Goal: Check status

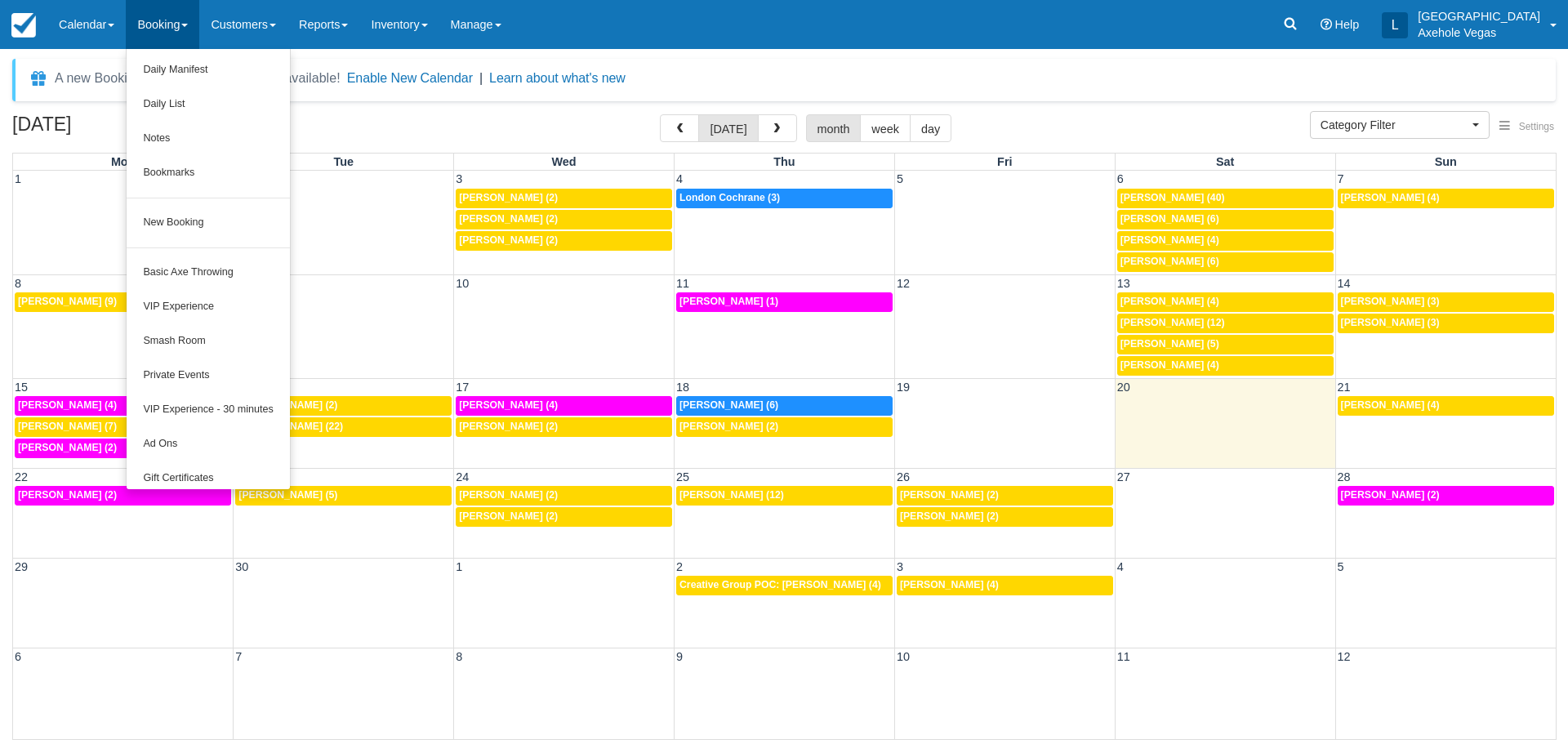
select select
click at [75, 40] on link "Calendar" at bounding box center [86, 24] width 78 height 49
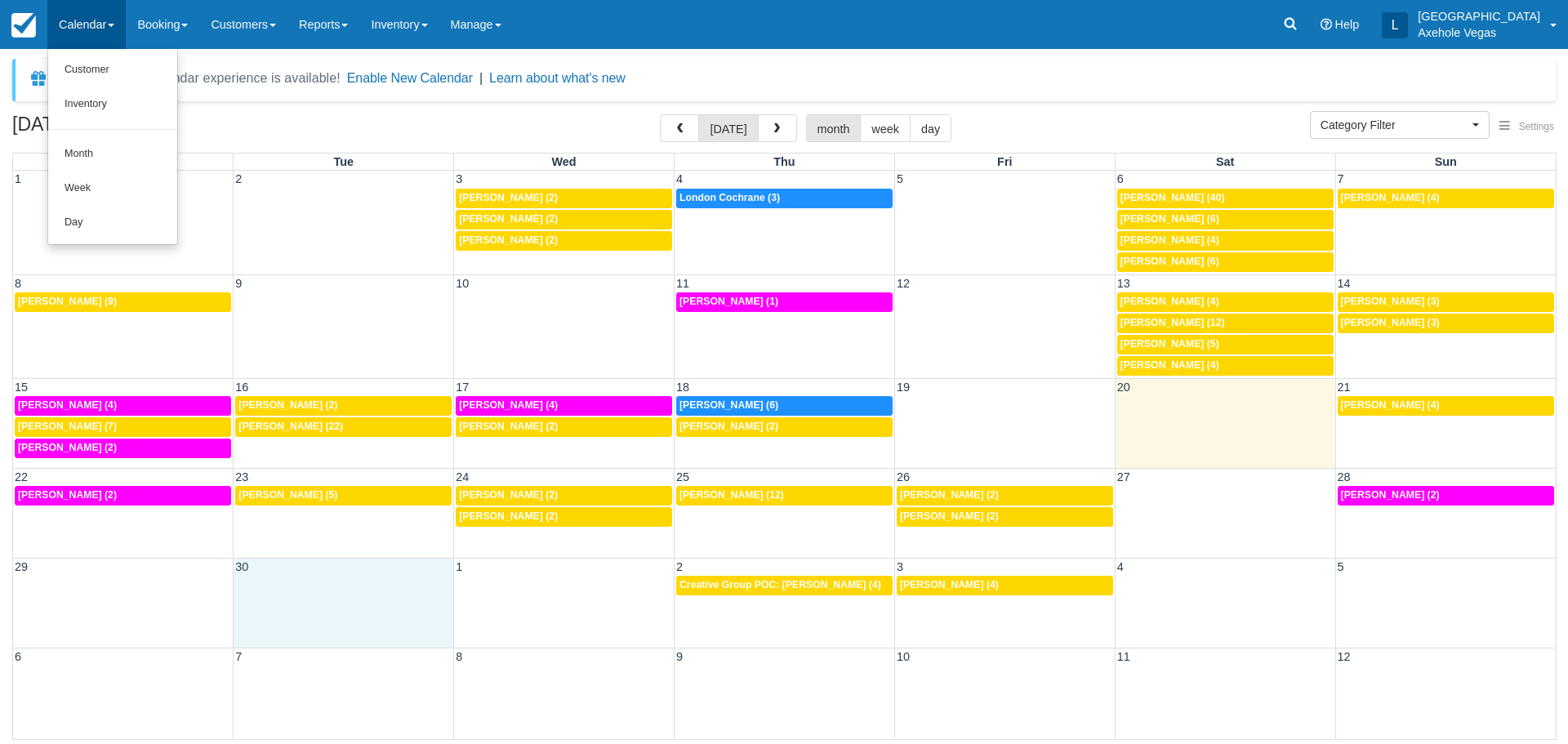
click at [444, 587] on td at bounding box center [343, 585] width 220 height 21
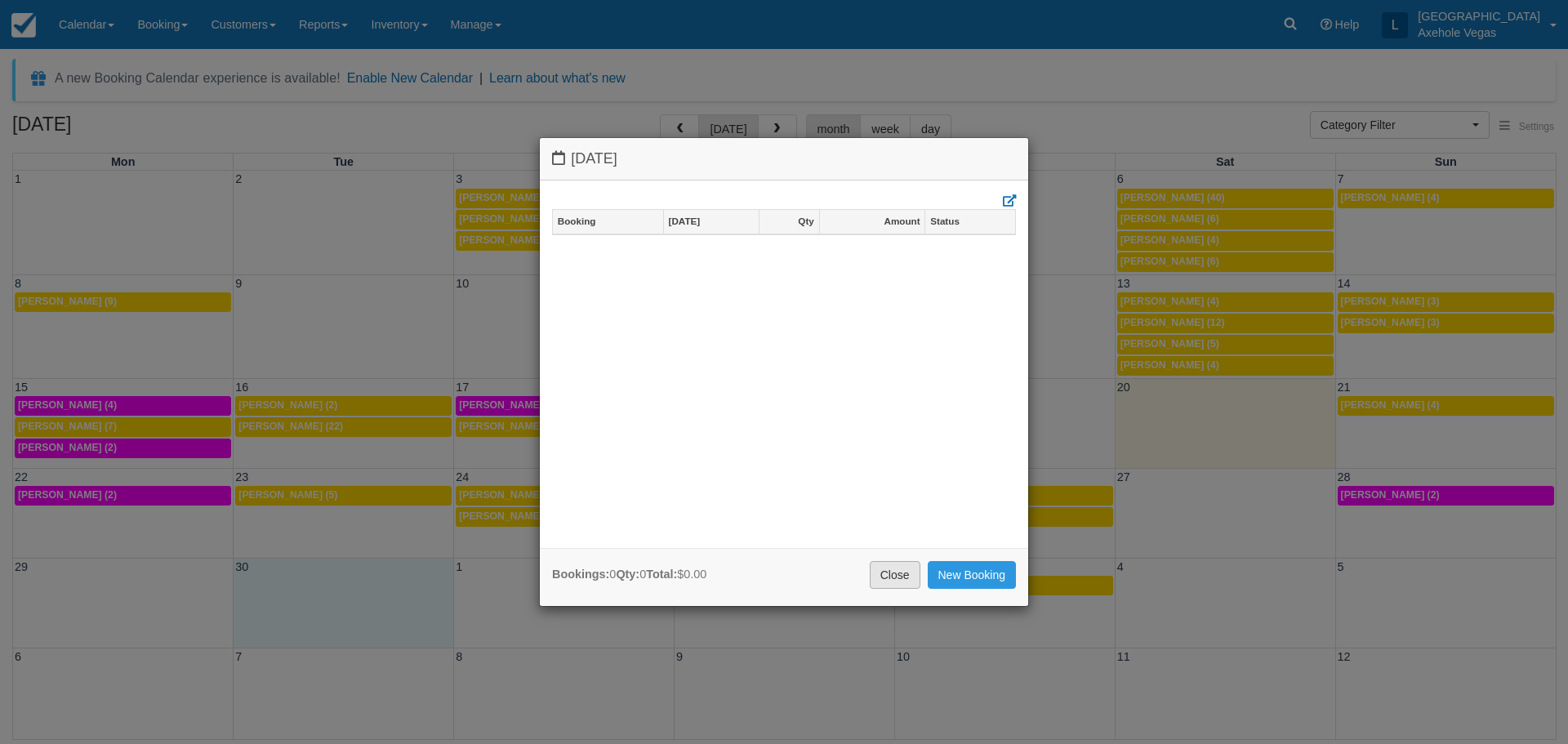
click at [884, 564] on link "Close" at bounding box center [894, 574] width 50 height 28
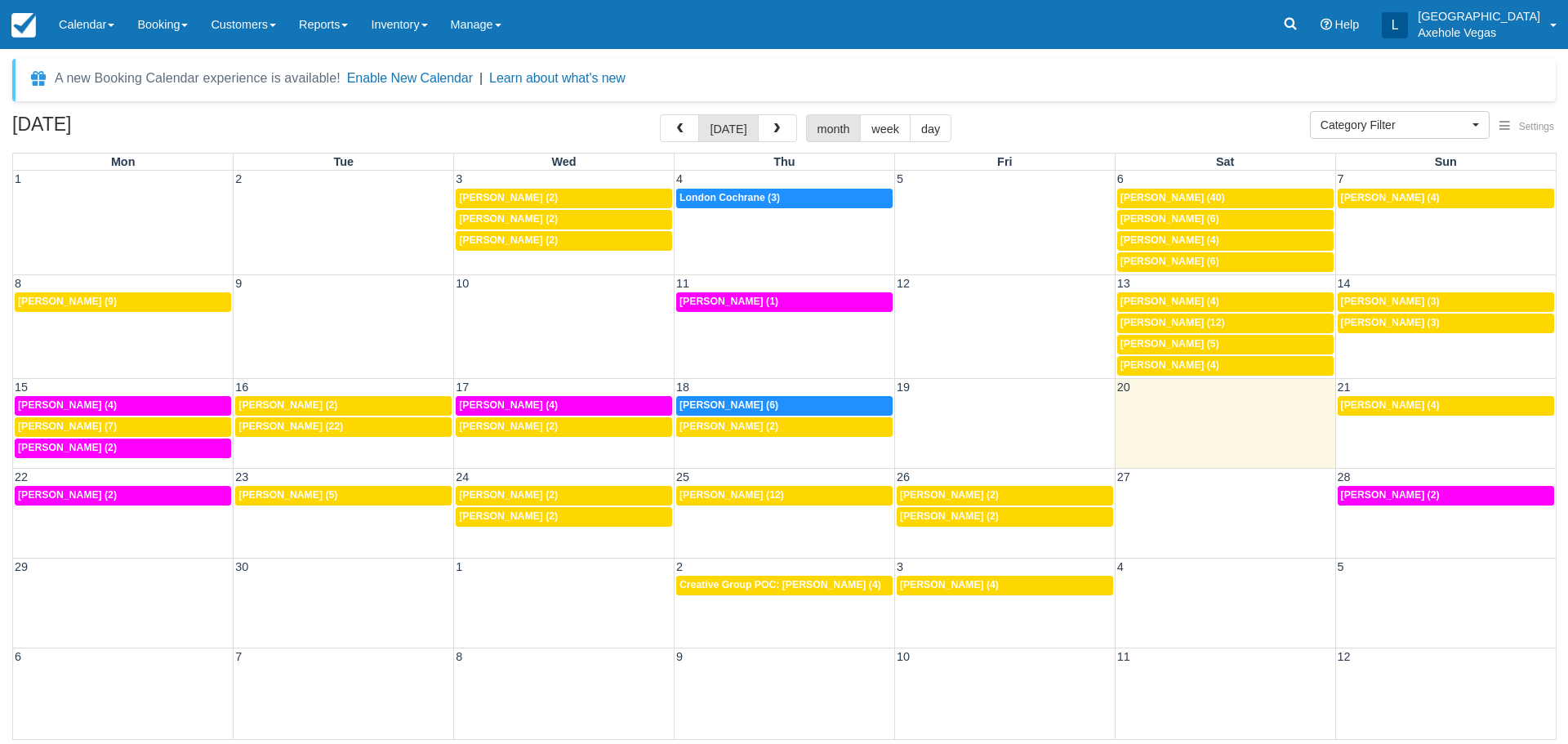
click at [1373, 440] on td "[PERSON_NAME] (4)" at bounding box center [1444, 427] width 220 height 64
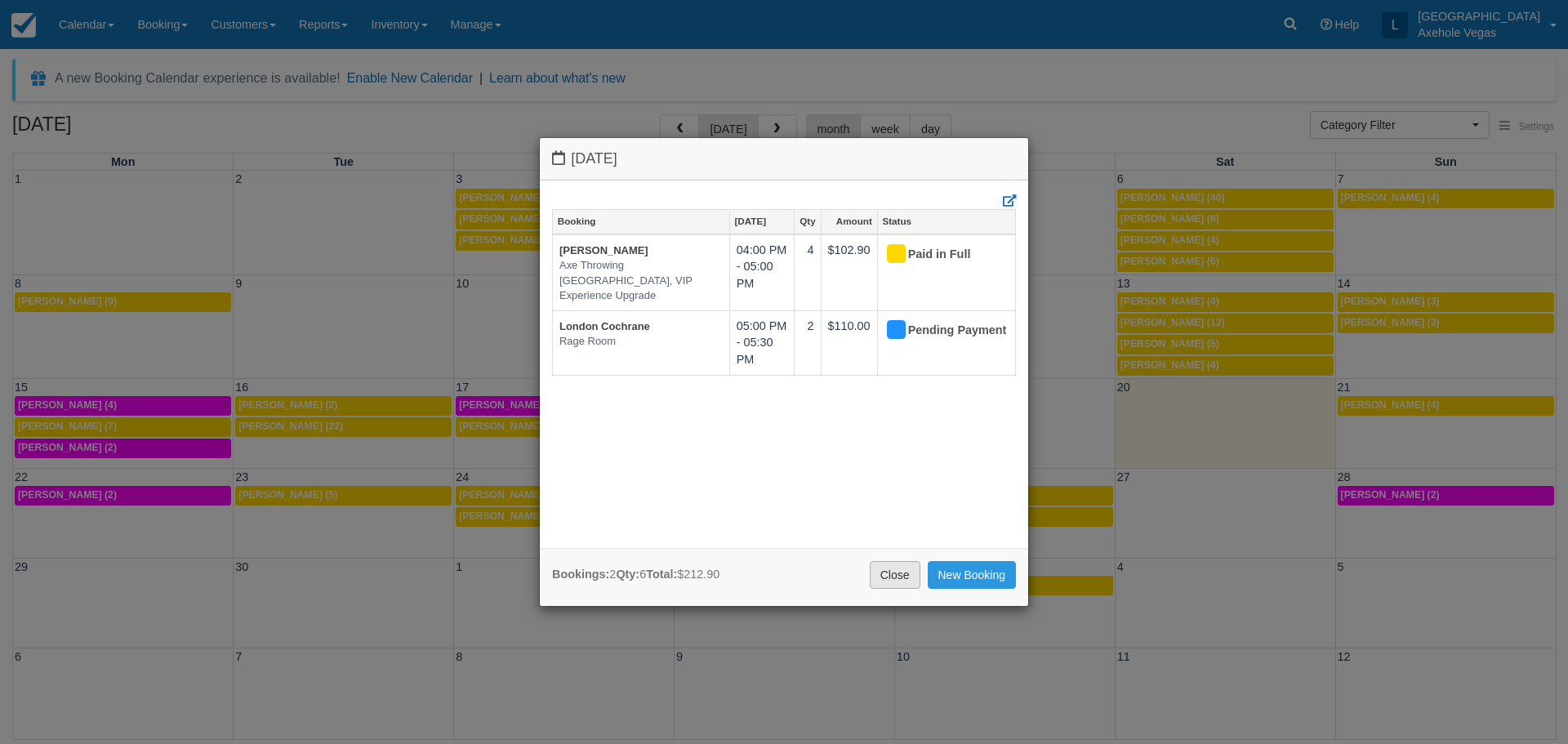
click at [889, 570] on link "Close" at bounding box center [894, 574] width 50 height 28
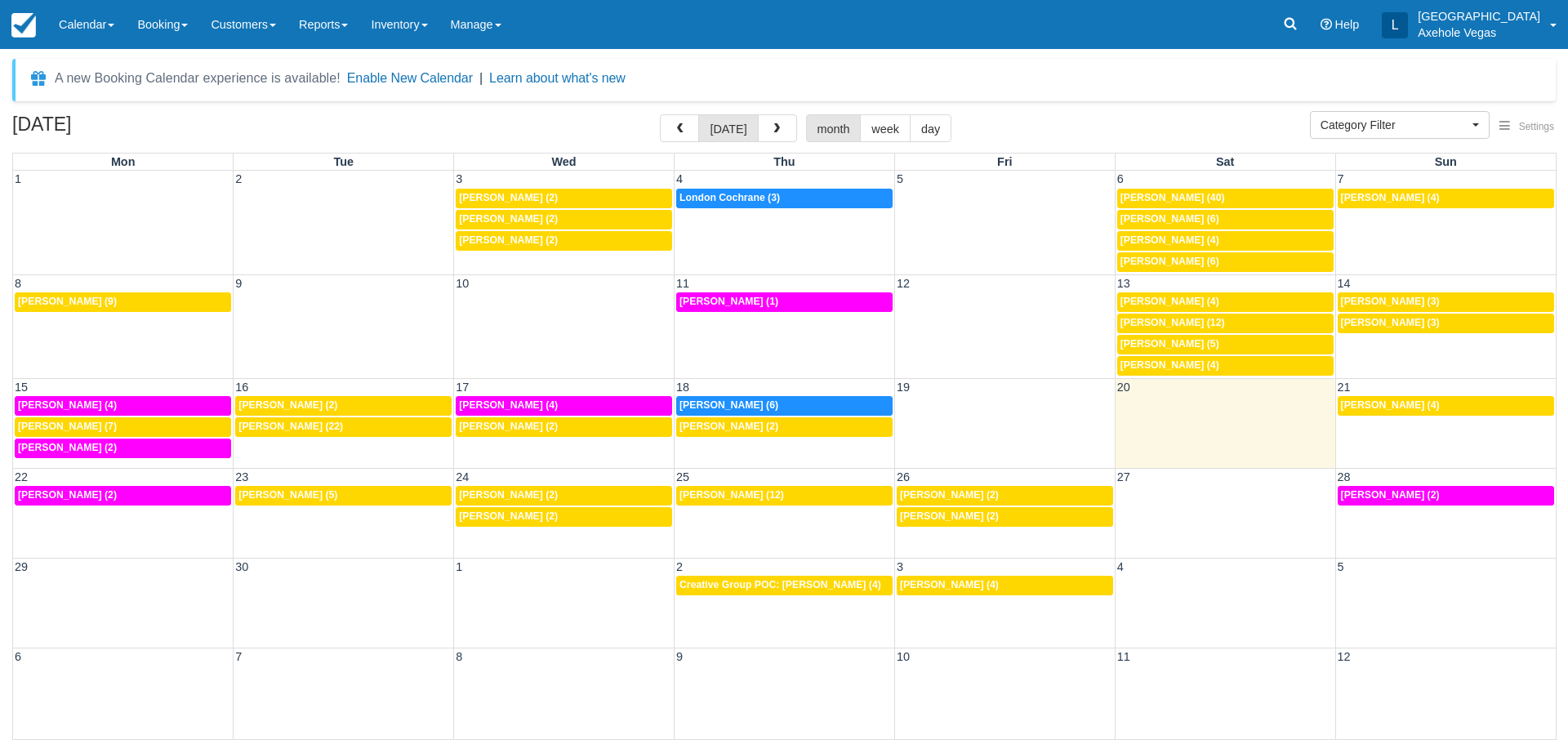
click at [162, 546] on div "22 23 24 25 26 27 28 12:30p [PERSON_NAME] (2) 10a [PERSON_NAME] (5) 8p [PERSON_…" at bounding box center [783, 512] width 1542 height 90
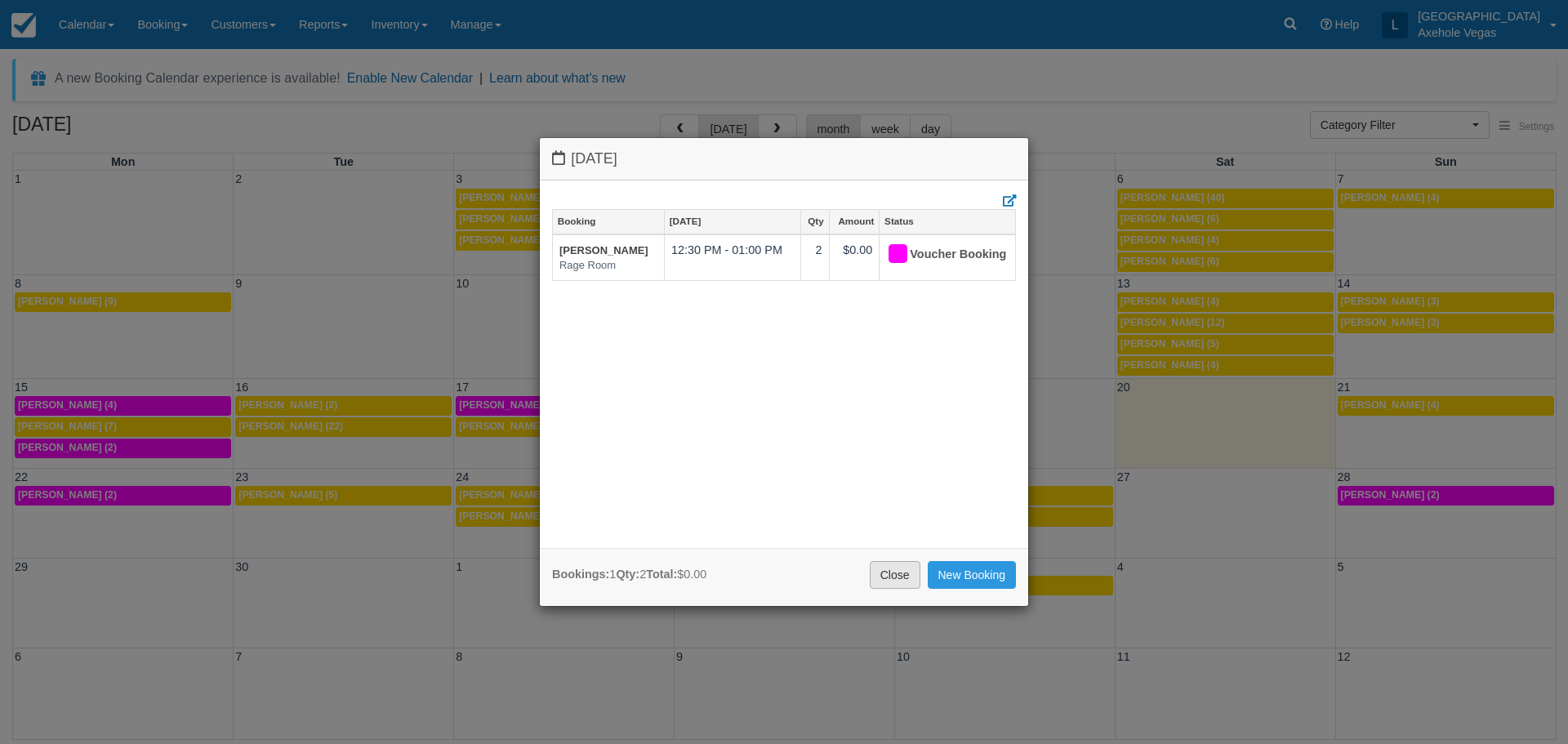
click at [887, 576] on link "Close" at bounding box center [894, 574] width 50 height 28
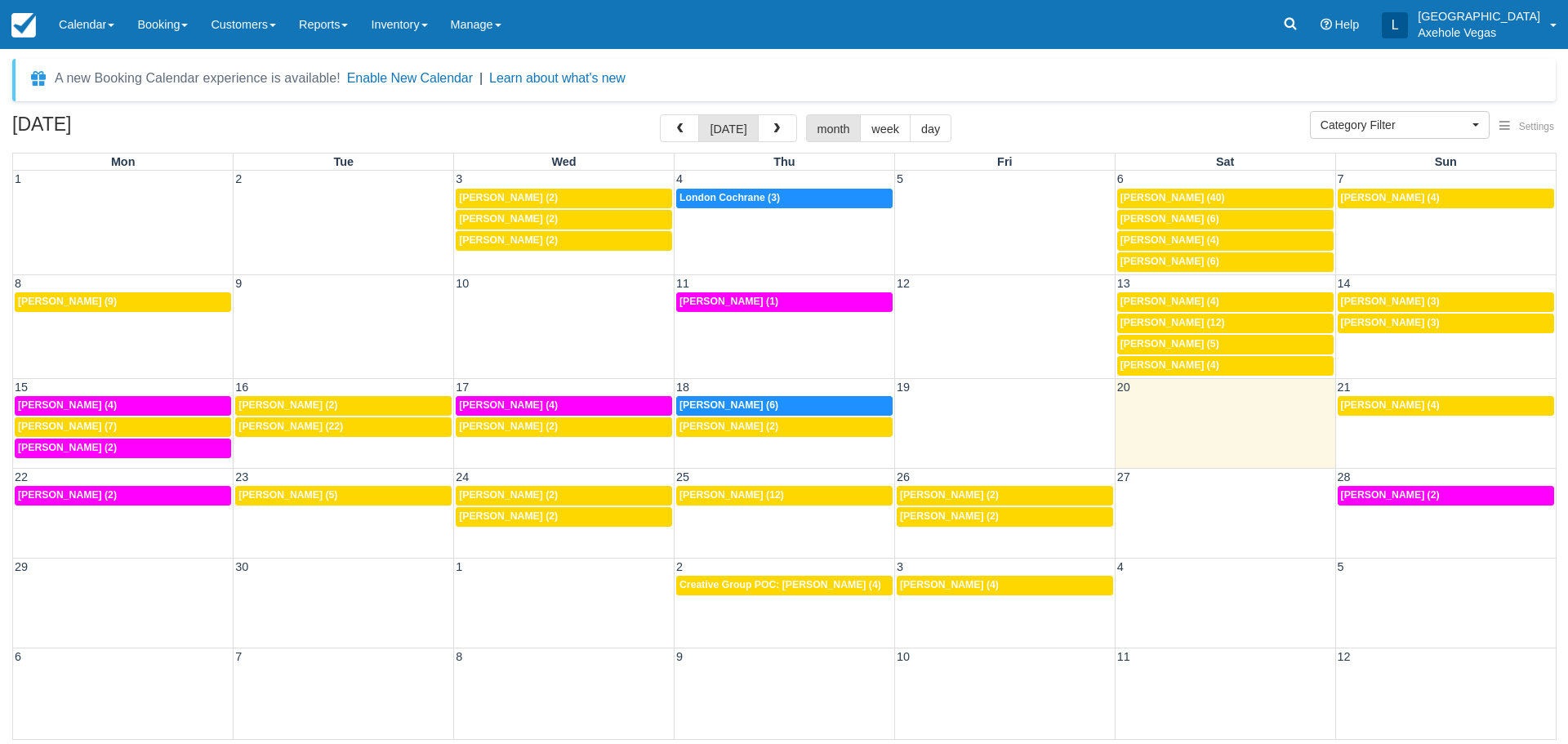
click at [399, 540] on div "22 23 24 25 26 27 28 12:30p [PERSON_NAME] (2) 10a [PERSON_NAME] (5) 8p [PERSON_…" at bounding box center [783, 512] width 1542 height 90
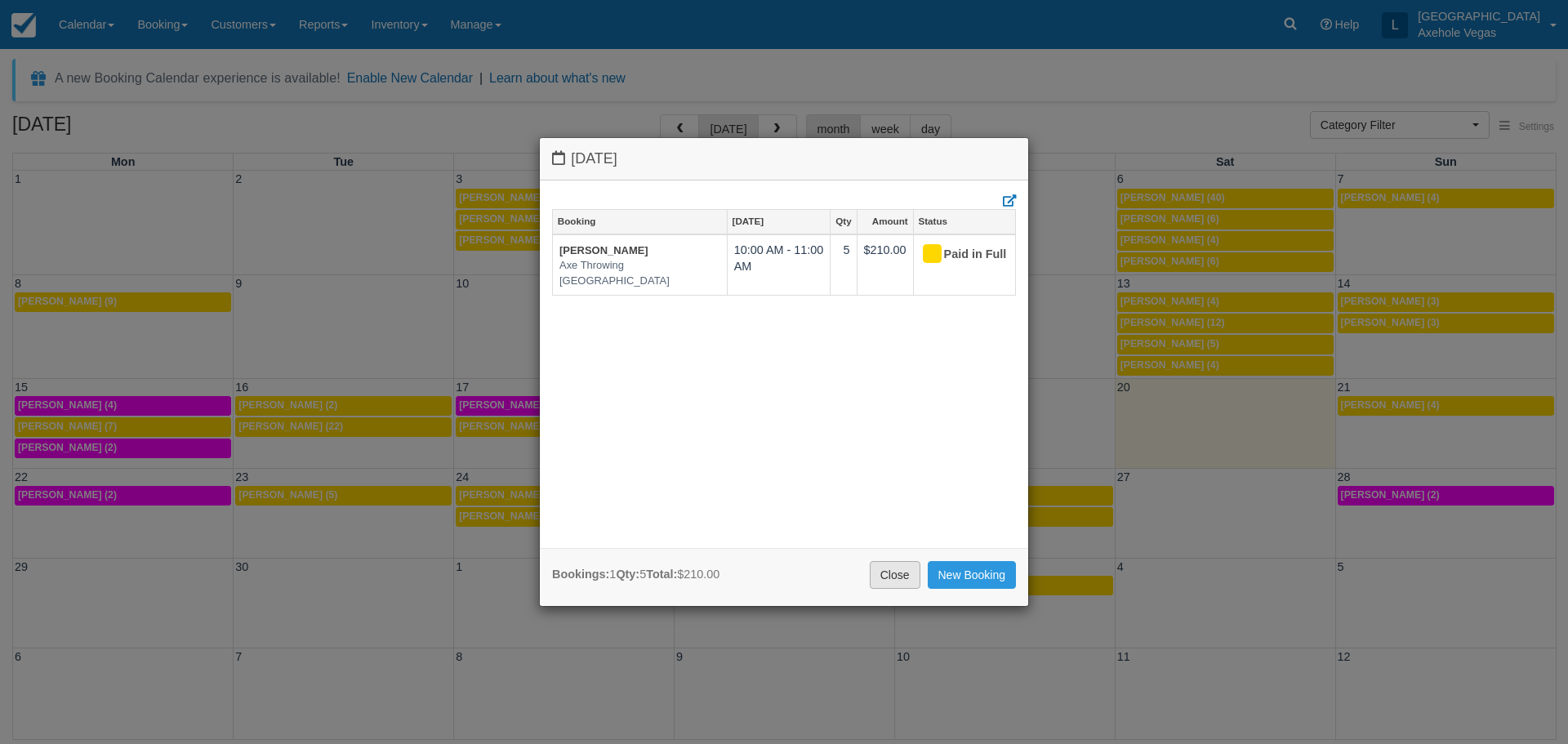
click at [894, 574] on link "Close" at bounding box center [894, 574] width 50 height 28
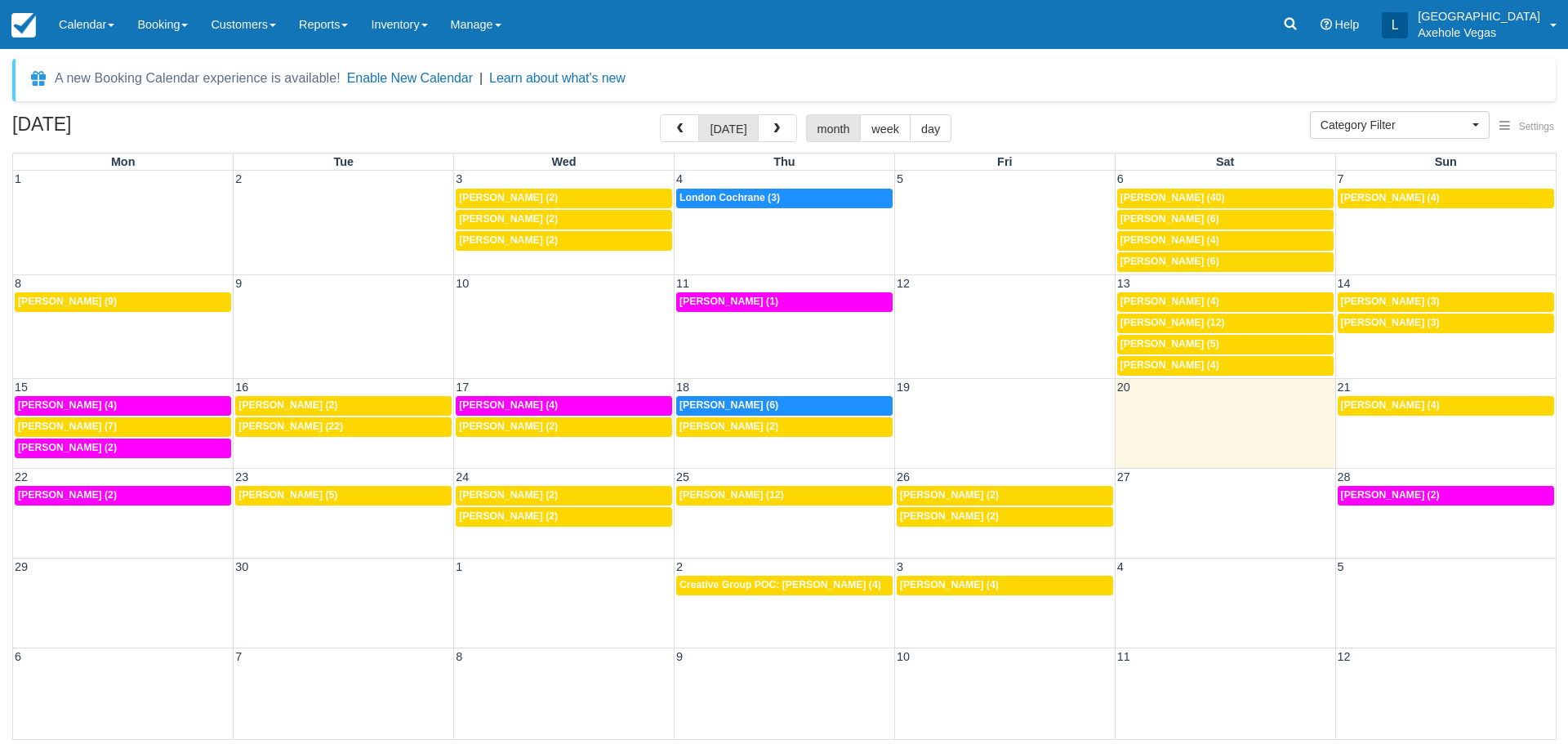
click at [510, 528] on div "22 23 24 25 26 27 28 12:30p [PERSON_NAME] (2) 10a [PERSON_NAME] (5) 8p [PERSON_…" at bounding box center [783, 498] width 1542 height 61
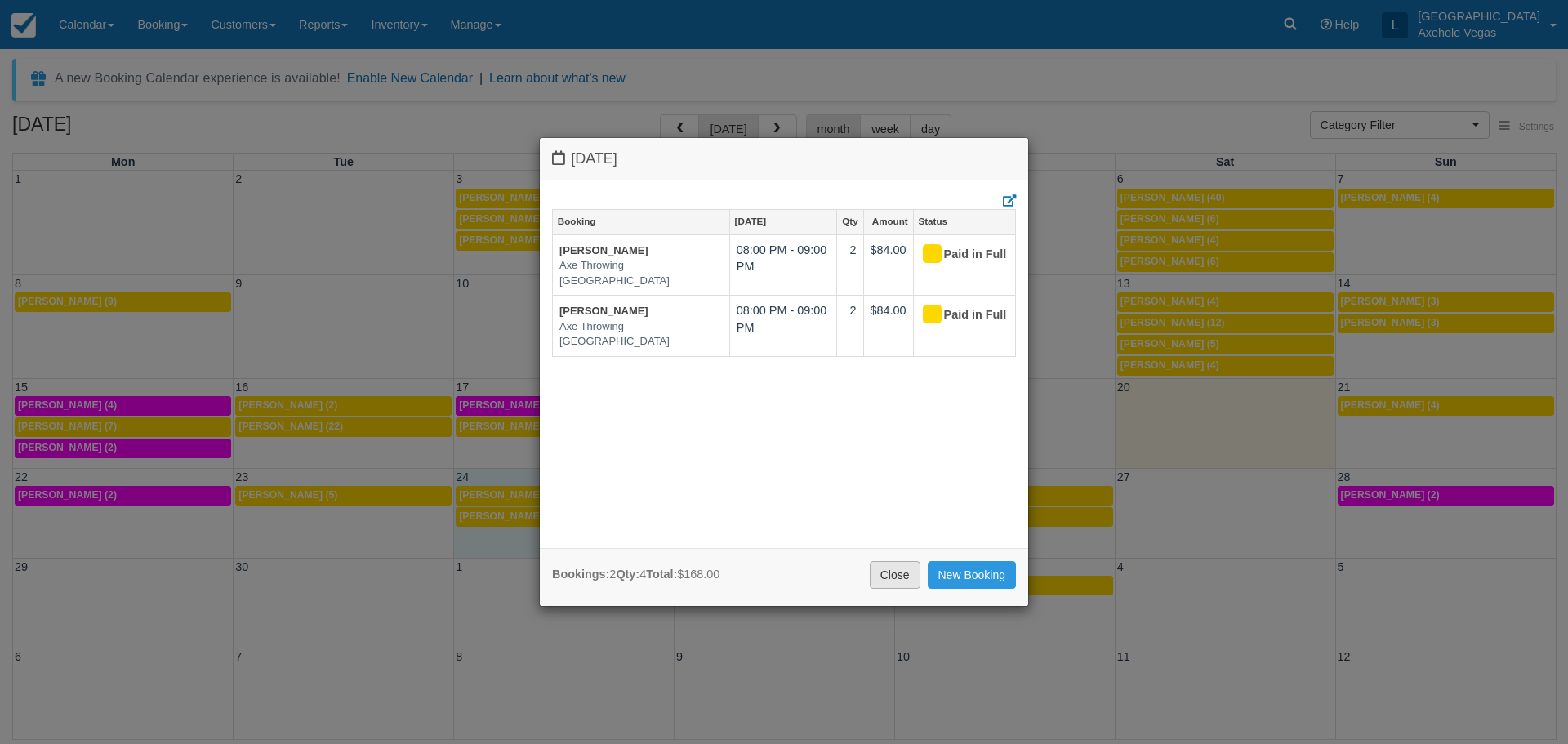
click at [892, 565] on link "Close" at bounding box center [894, 574] width 50 height 28
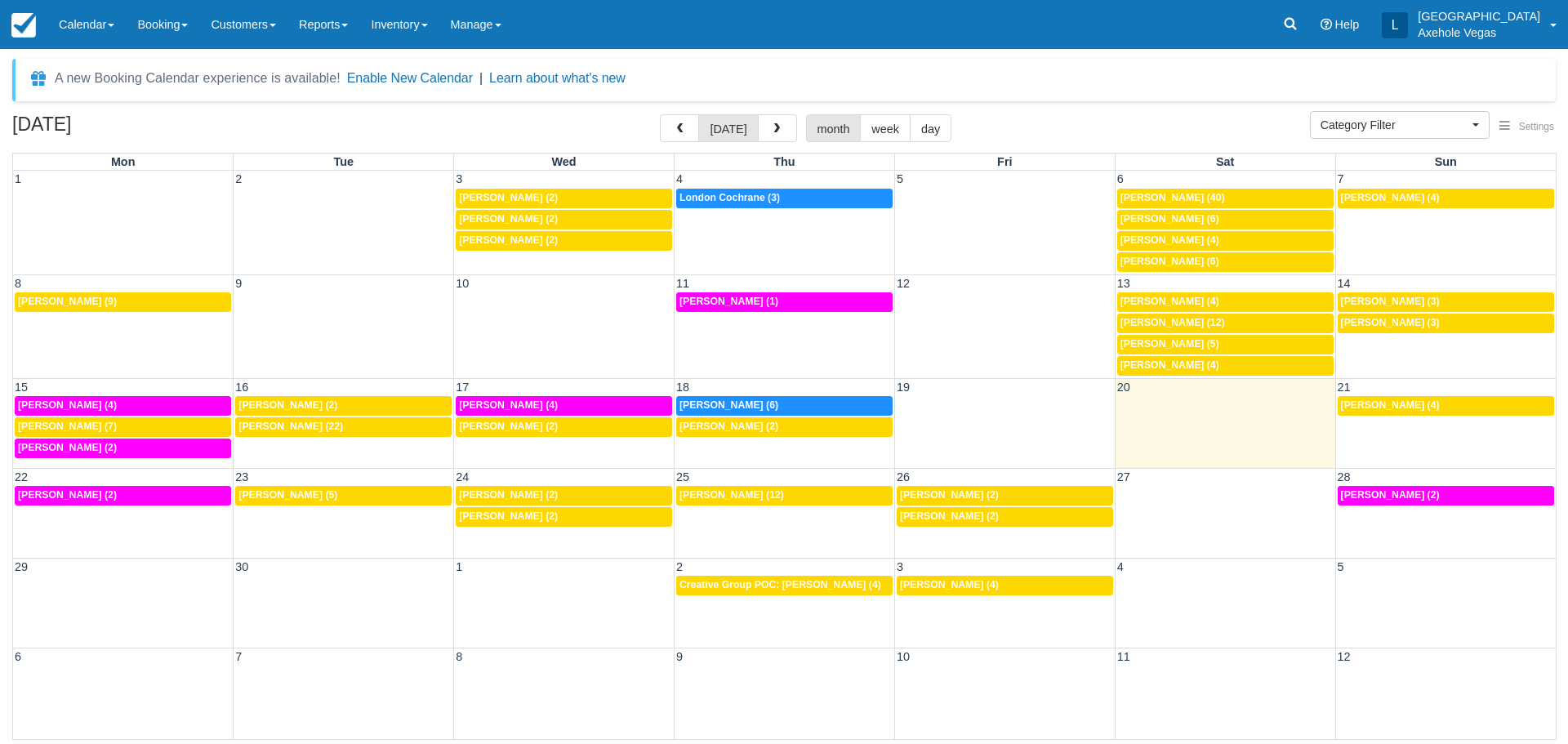
click at [775, 529] on div "22 23 24 25 26 27 28 12:30p [PERSON_NAME] (2) 10a [PERSON_NAME] (5) 8p [PERSON_…" at bounding box center [783, 498] width 1542 height 61
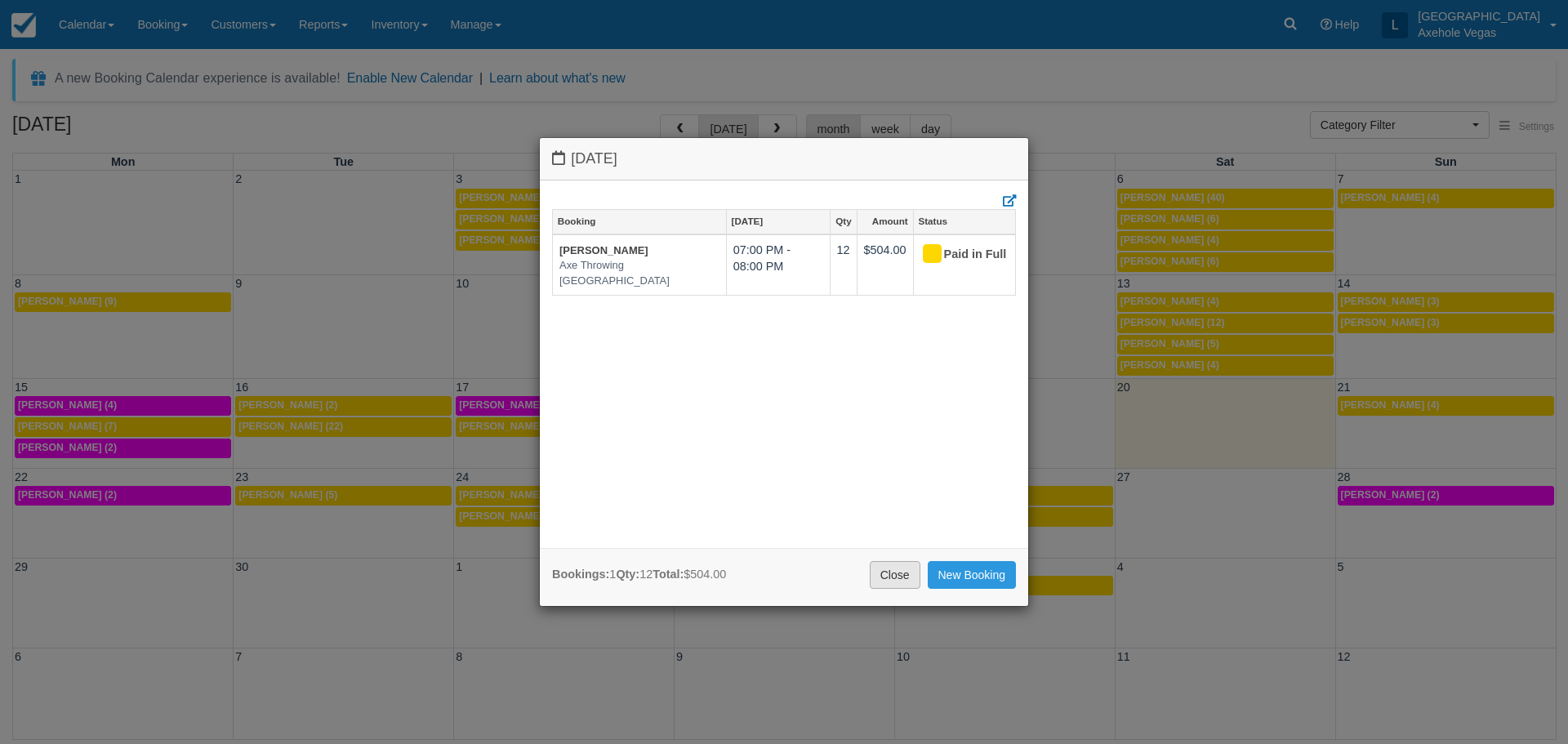
click at [885, 577] on link "Close" at bounding box center [894, 574] width 50 height 28
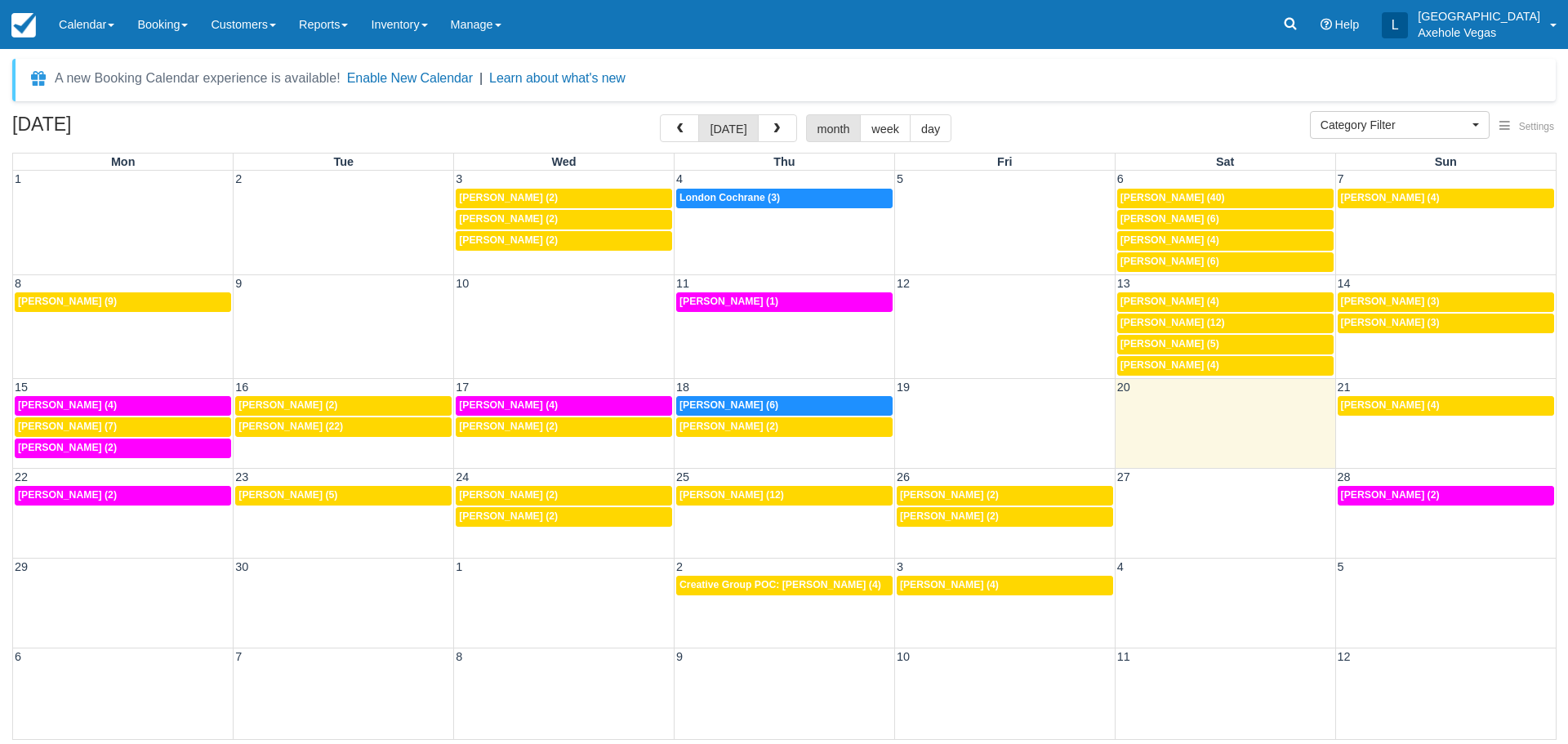
click at [991, 532] on div "22 23 24 25 26 27 28 12:30p [PERSON_NAME] (2) 10a [PERSON_NAME] (5) 8p [PERSON_…" at bounding box center [783, 512] width 1542 height 90
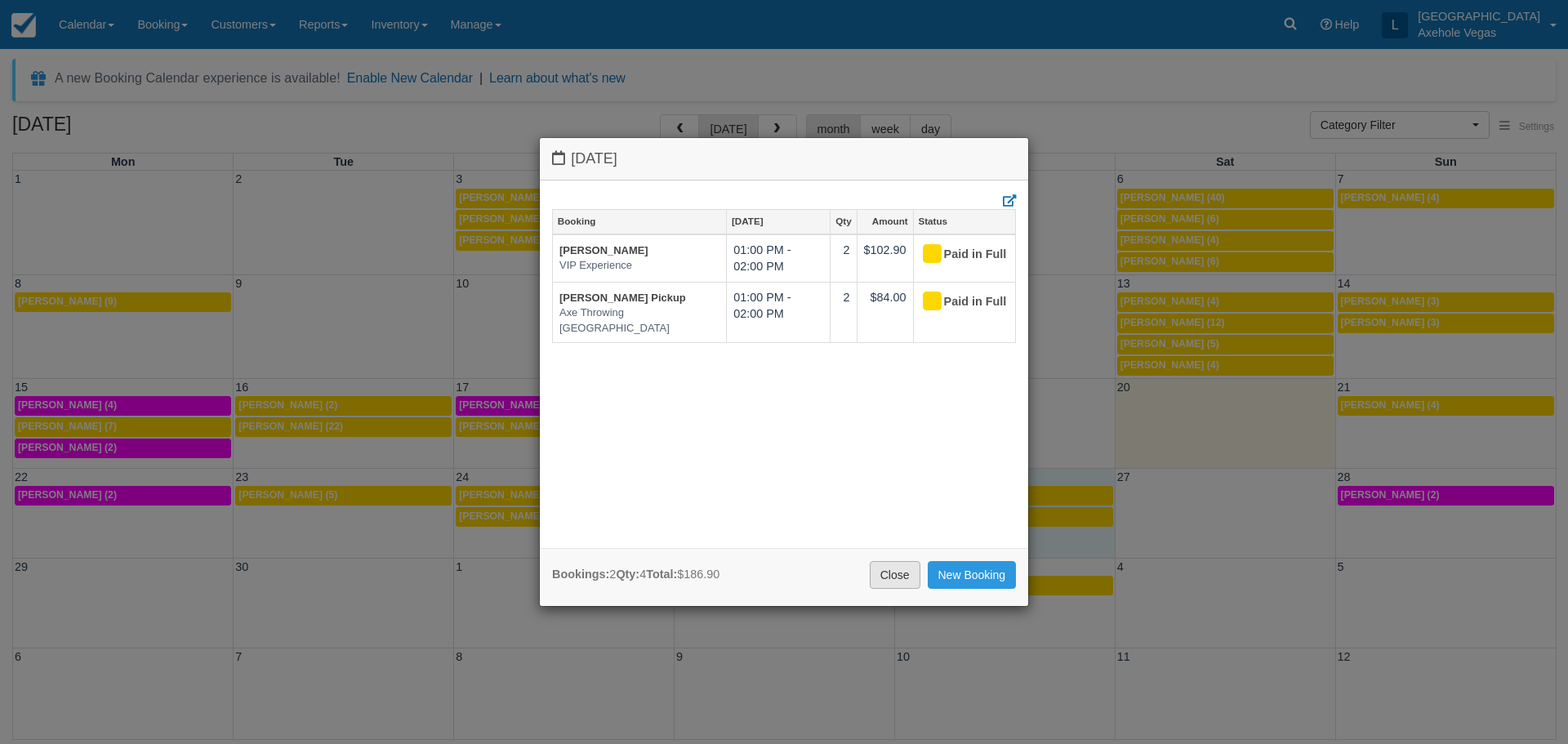
click at [899, 574] on link "Close" at bounding box center [894, 574] width 50 height 28
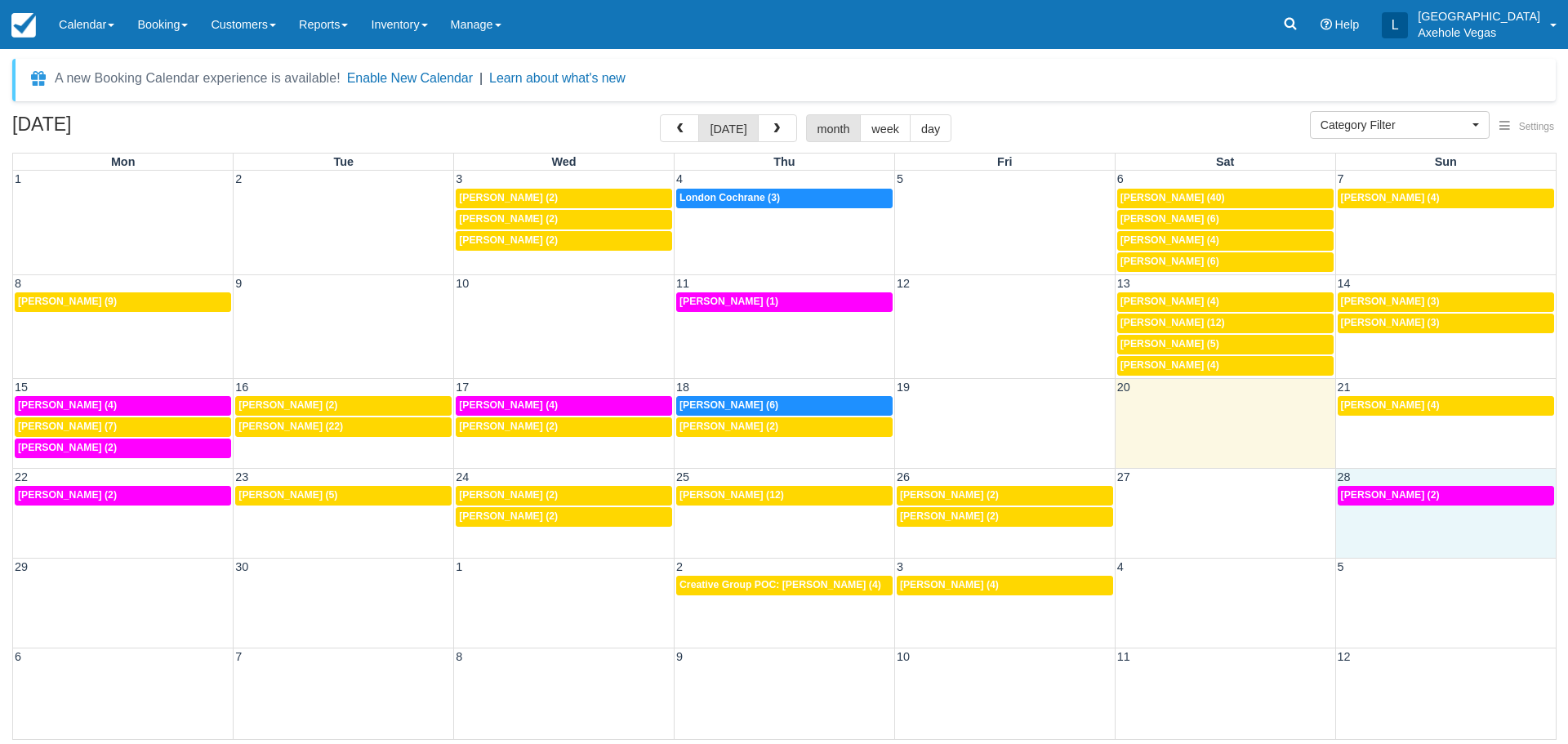
click at [1389, 527] on td "5:30p [PERSON_NAME] (2)" at bounding box center [1444, 506] width 220 height 43
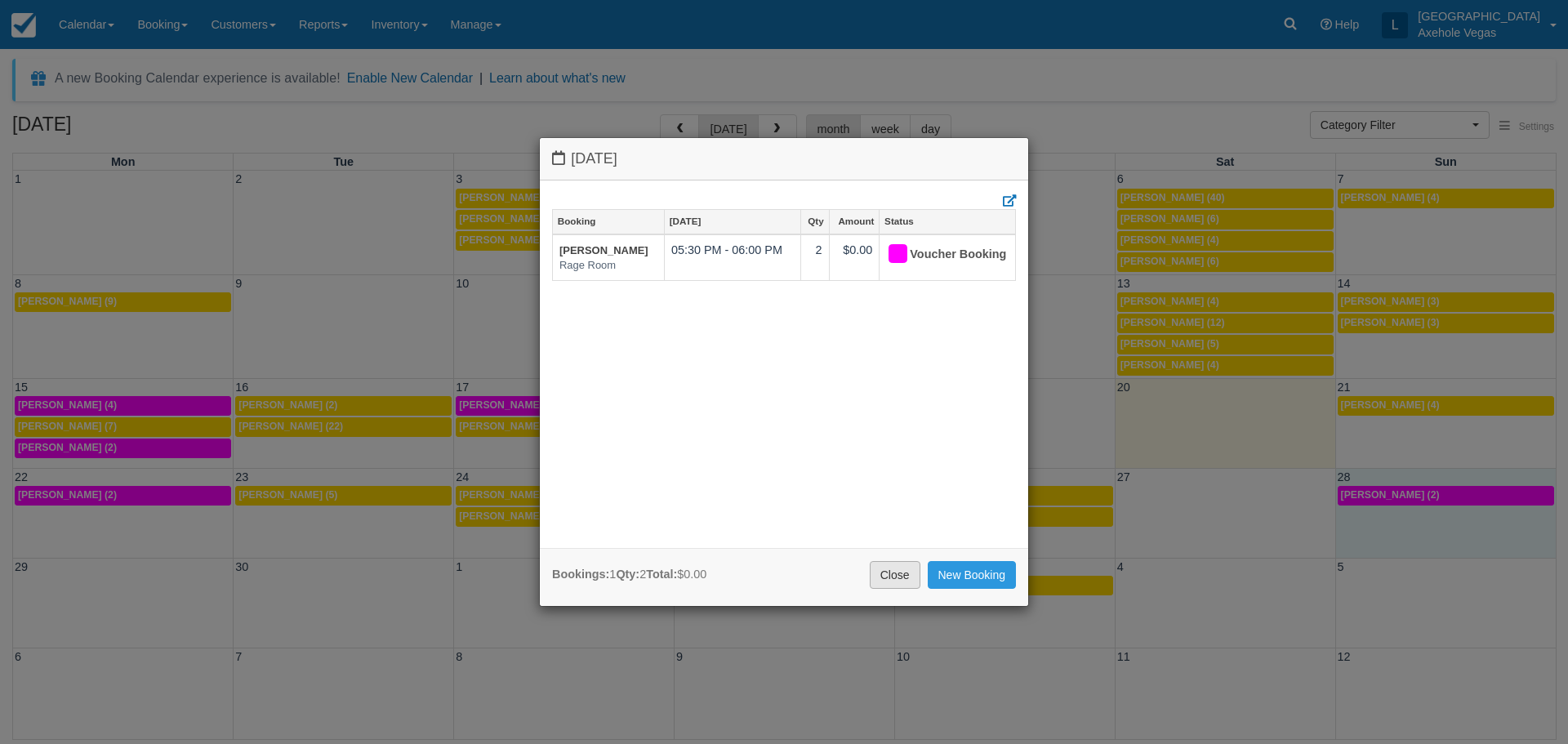
click at [904, 576] on link "Close" at bounding box center [894, 574] width 50 height 28
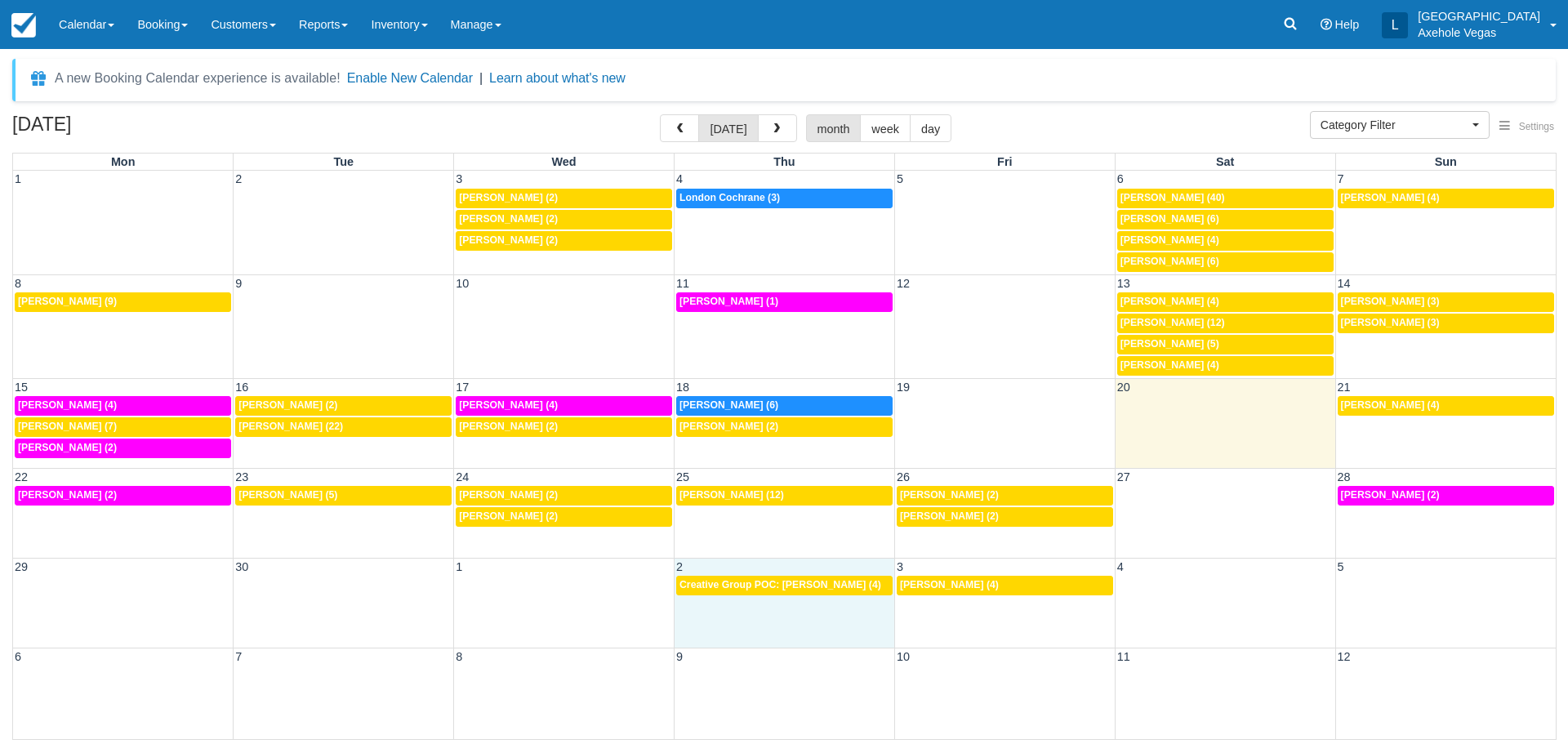
click at [751, 604] on div "29 30 1 2 3 4 5 Creative Group POC: [PERSON_NAME] (4) 4p [PERSON_NAME] (4)" at bounding box center [783, 602] width 1542 height 90
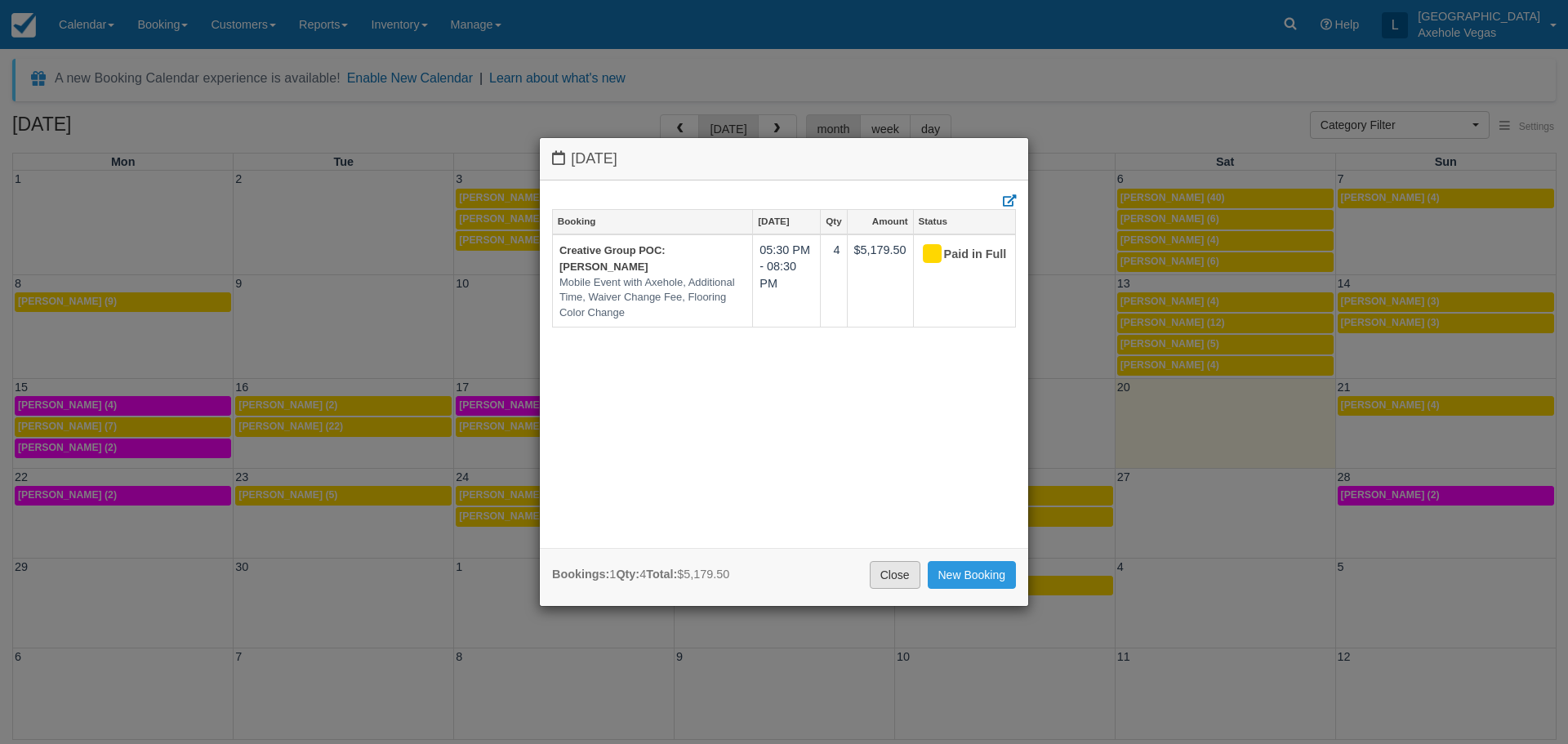
click at [886, 564] on link "Close" at bounding box center [894, 574] width 50 height 28
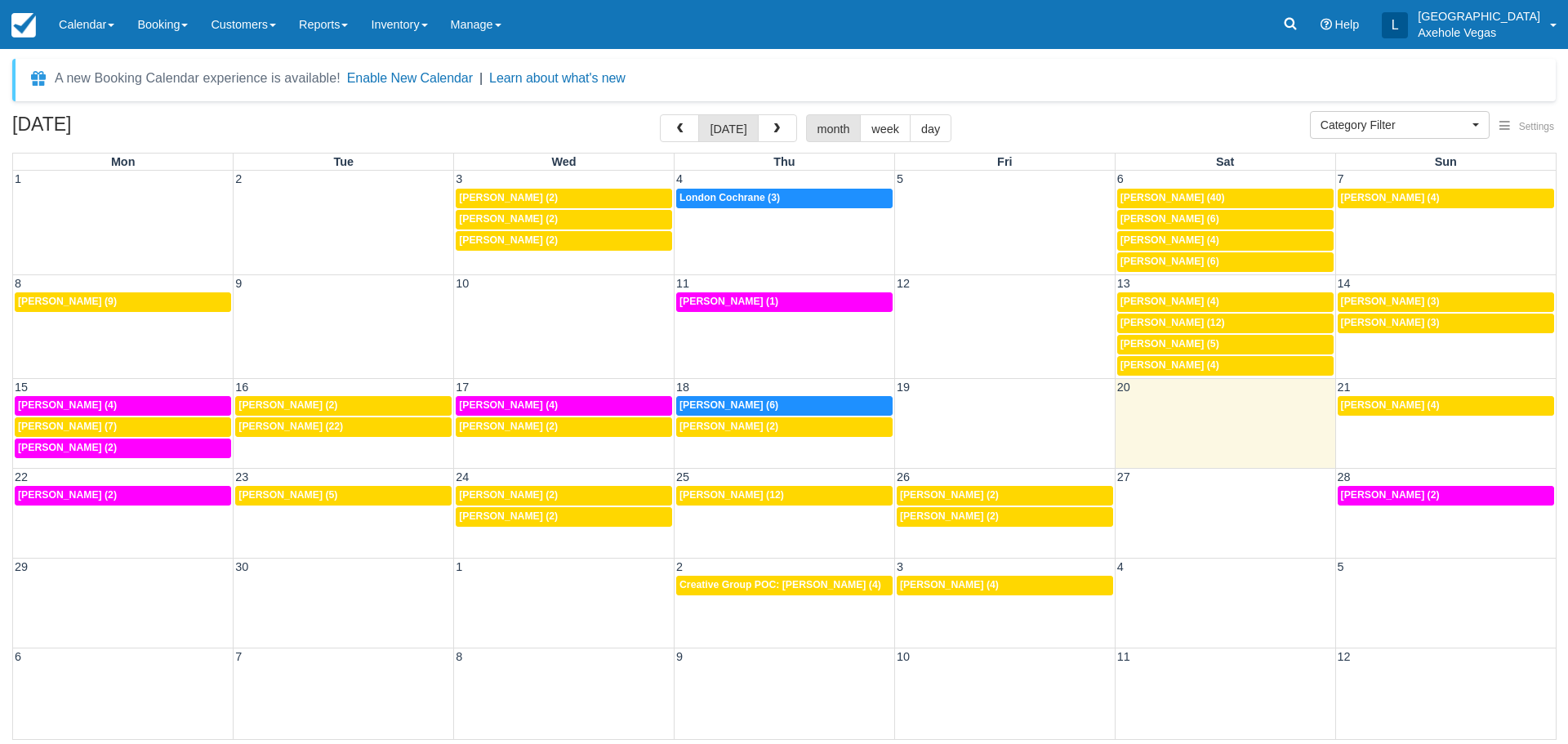
click at [1029, 614] on div "29 30 1 2 3 4 5 Creative Group POC: [PERSON_NAME] (4) 4p [PERSON_NAME] (4)" at bounding box center [783, 602] width 1542 height 90
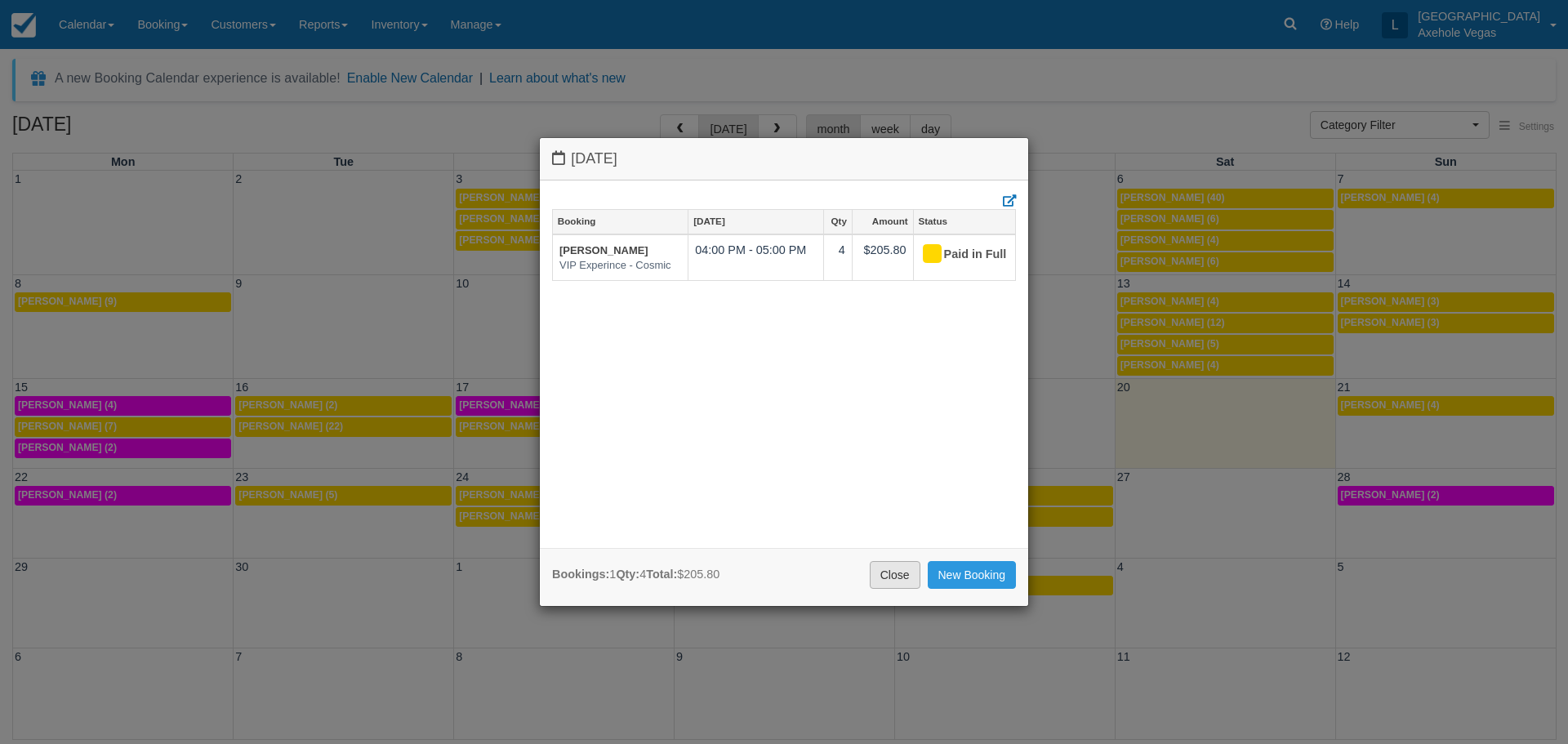
click at [904, 573] on link "Close" at bounding box center [894, 574] width 50 height 28
